Goal: Task Accomplishment & Management: Use online tool/utility

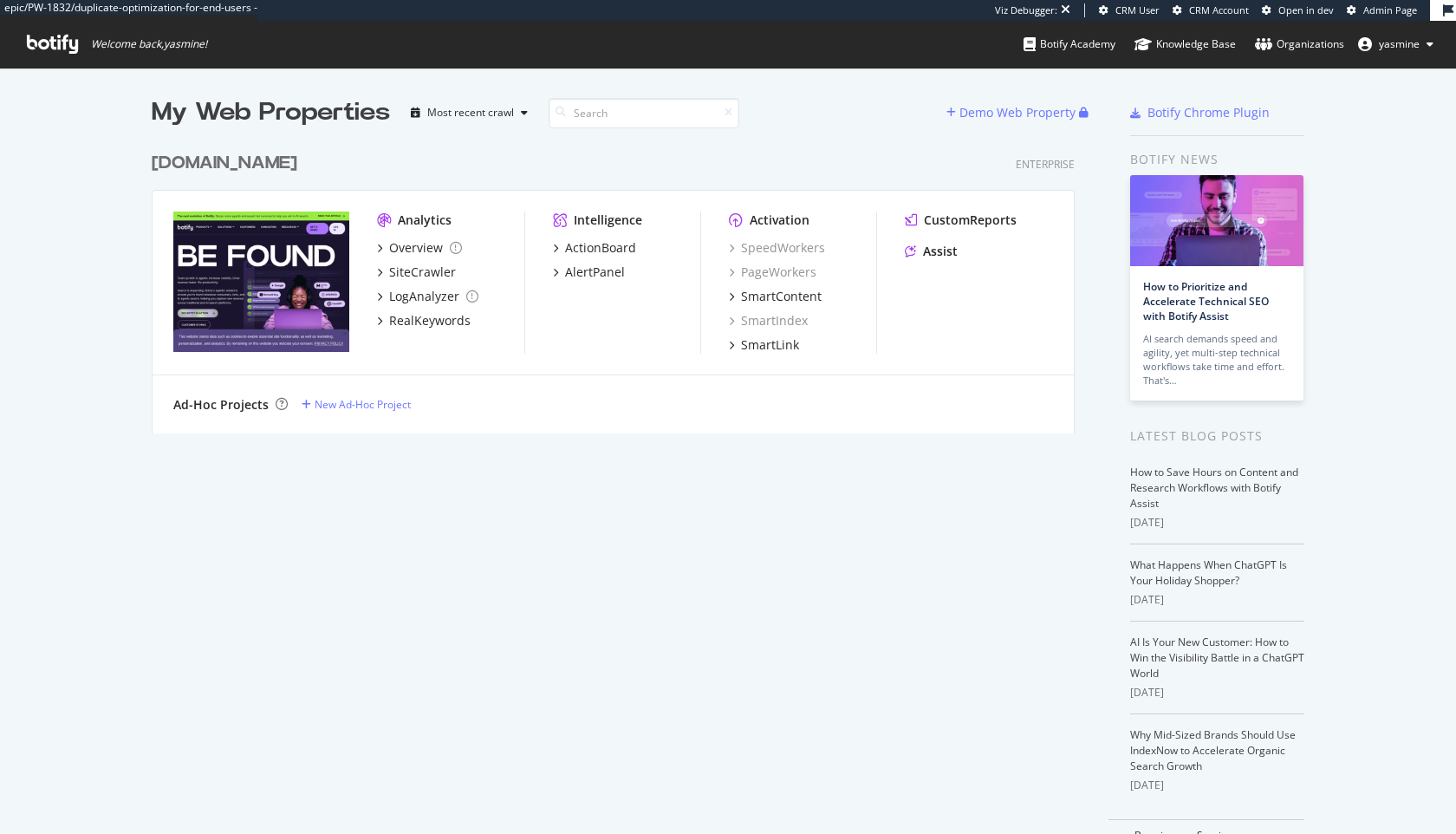
scroll to position [834, 1456]
click at [405, 272] on div "SiteCrawler" at bounding box center [422, 272] width 66 height 18
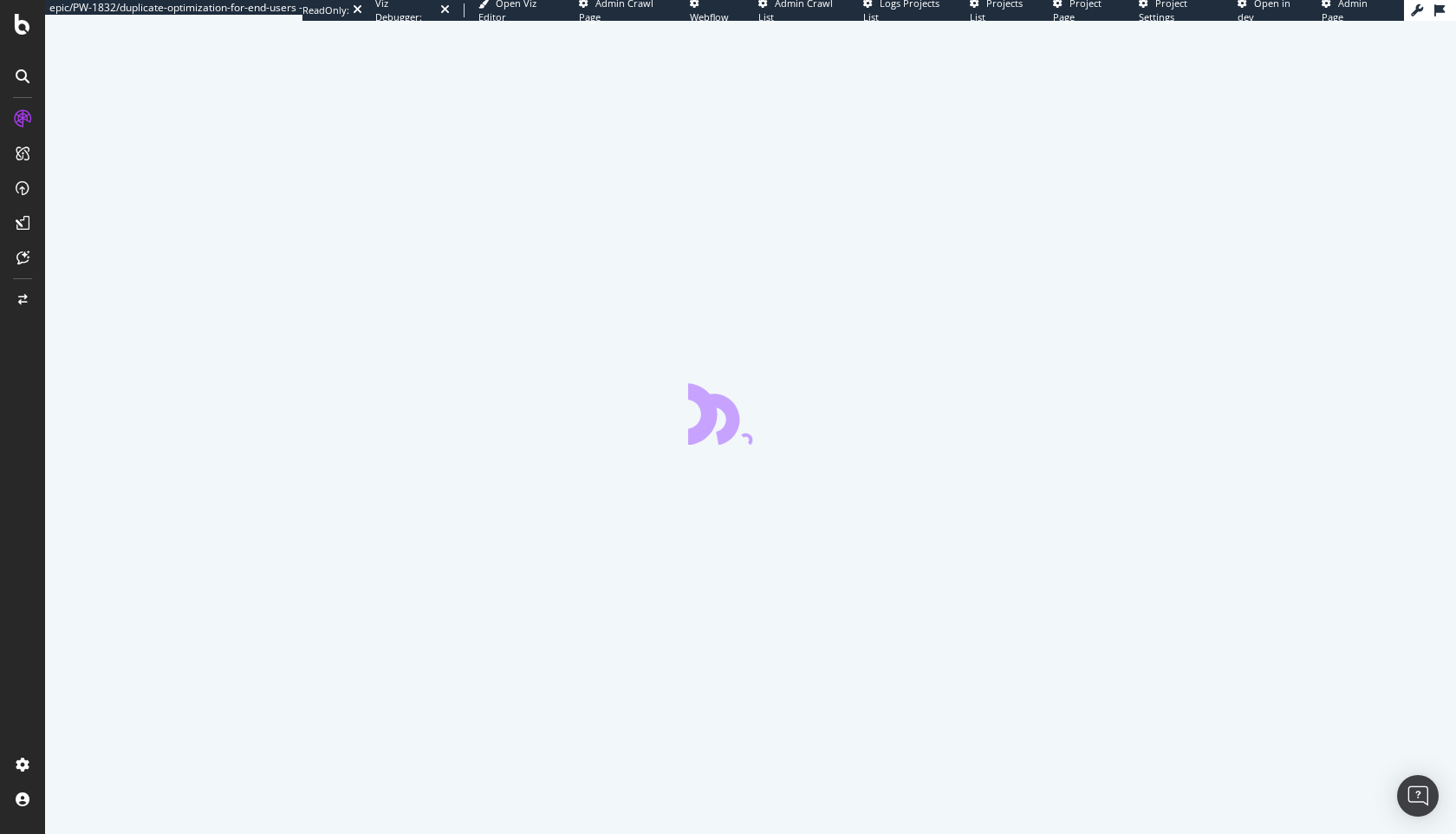
click at [441, 349] on div at bounding box center [750, 428] width 1411 height 813
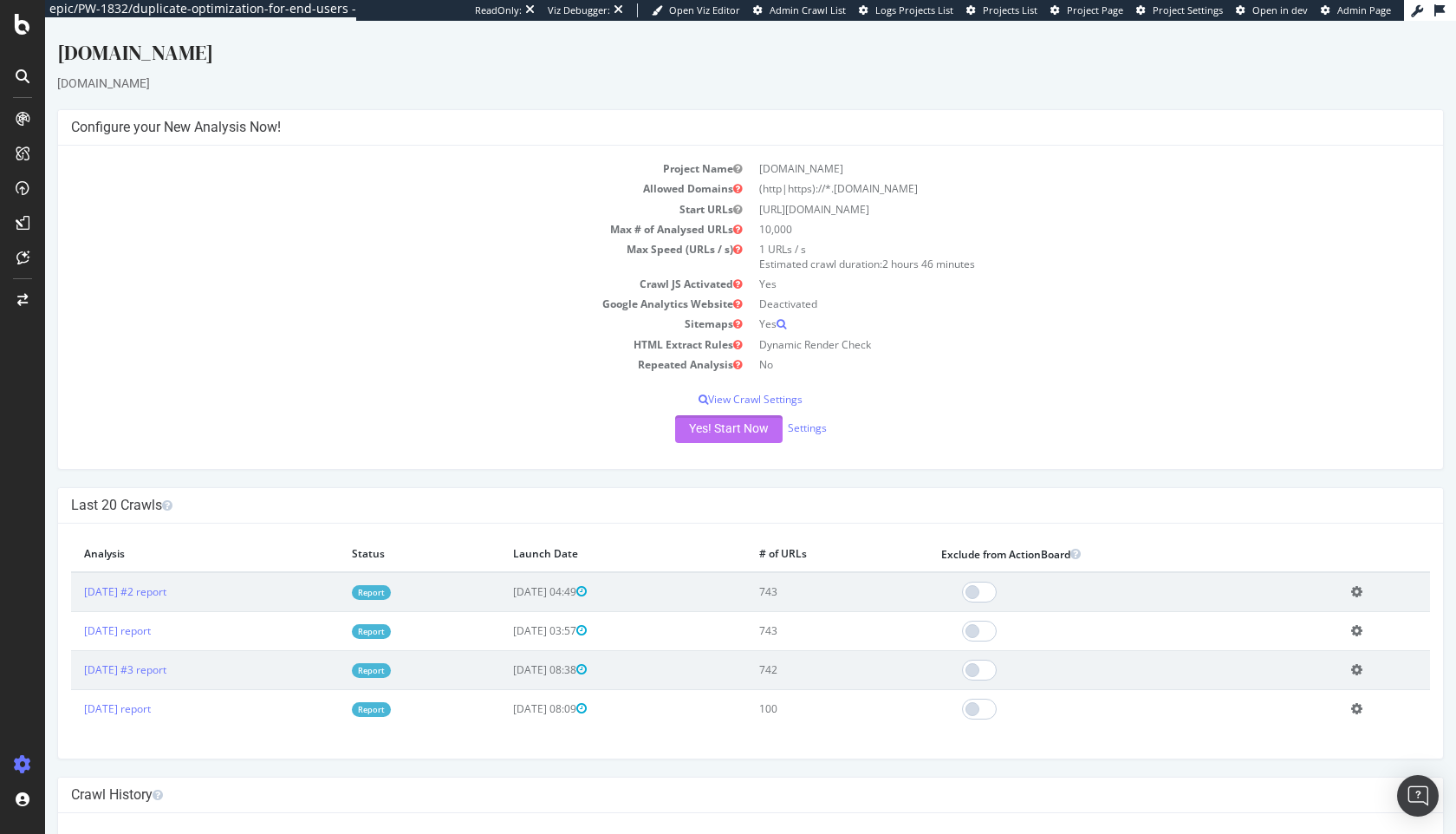
click at [695, 434] on button "Yes! Start Now" at bounding box center [729, 429] width 108 height 28
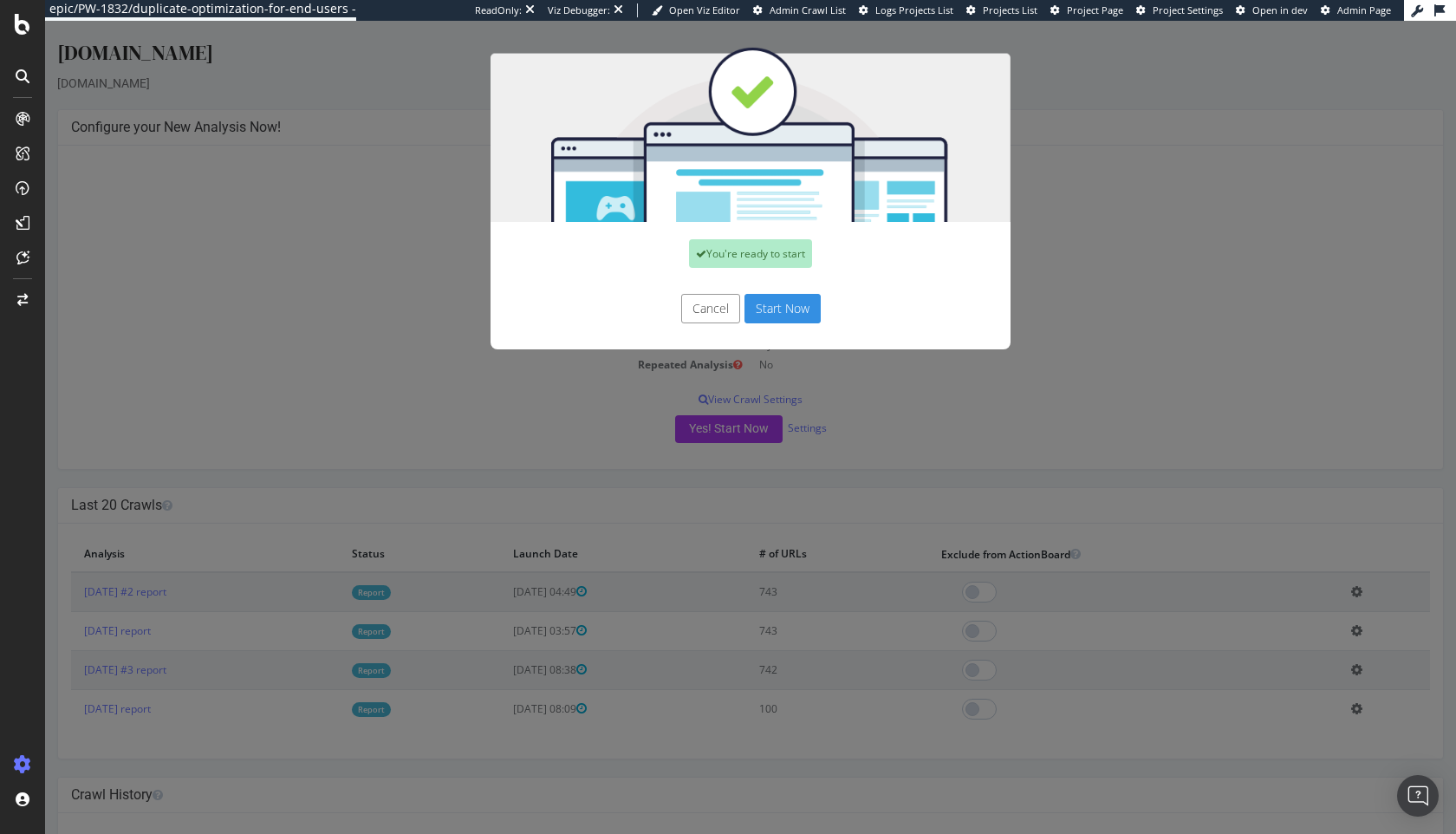
click at [777, 308] on button "Start Now" at bounding box center [782, 309] width 76 height 29
